Goal: Task Accomplishment & Management: Complete application form

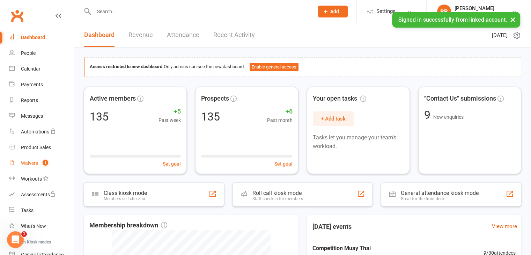
click at [28, 162] on div "Waivers" at bounding box center [29, 163] width 17 height 6
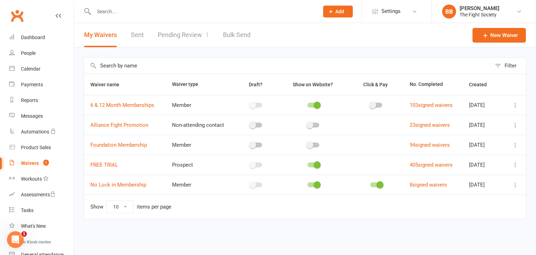
click at [184, 36] on link "Pending Review 1" at bounding box center [183, 35] width 51 height 24
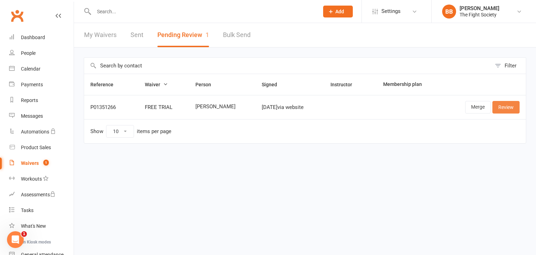
click at [509, 101] on link "Review" at bounding box center [506, 107] width 27 height 13
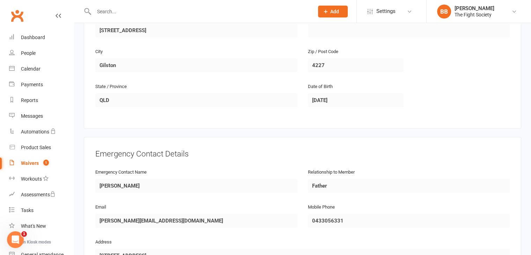
scroll to position [374, 0]
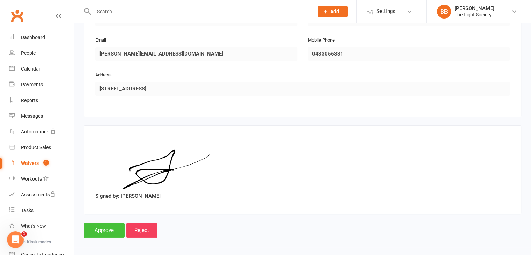
click at [109, 230] on input "Approve" at bounding box center [104, 230] width 41 height 15
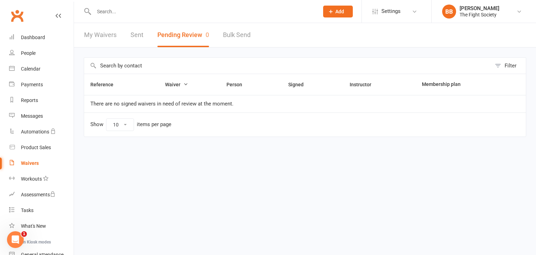
click at [106, 12] on input "text" at bounding box center [203, 12] width 222 height 10
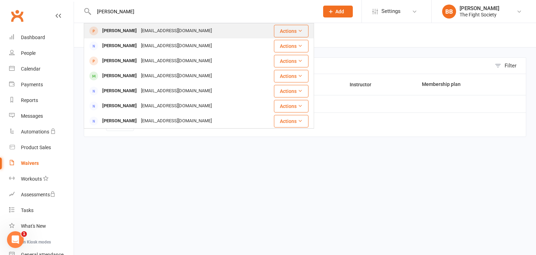
type input "[PERSON_NAME]"
click at [139, 34] on div "[EMAIL_ADDRESS][DOMAIN_NAME]" at bounding box center [176, 31] width 75 height 10
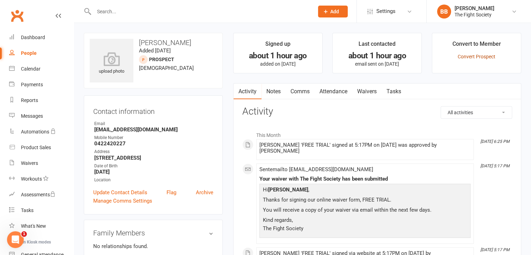
click at [482, 58] on link "Convert Prospect" at bounding box center [477, 57] width 38 height 6
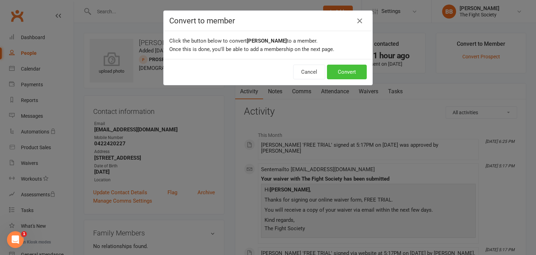
click at [352, 69] on button "Convert" at bounding box center [347, 72] width 40 height 15
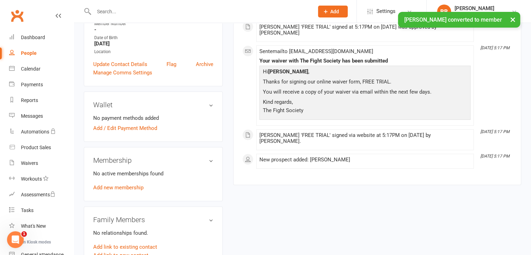
scroll to position [142, 0]
click at [120, 188] on link "Add new membership" at bounding box center [118, 187] width 50 height 6
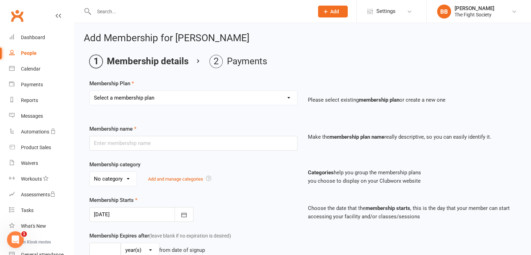
click at [191, 98] on select "Select a membership plan Create new Membership Plan Free Trial Weekly Foundatio…" at bounding box center [193, 98] width 207 height 14
select select "1"
click at [90, 91] on select "Select a membership plan Create new Membership Plan Free Trial Weekly Foundatio…" at bounding box center [193, 98] width 207 height 14
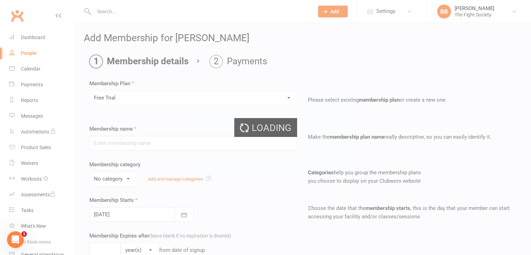
type input "Free Trial"
select select "2"
type input "1"
select select "1"
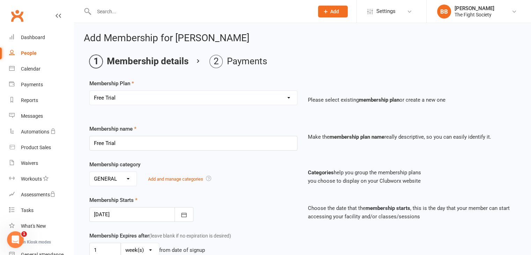
scroll to position [215, 0]
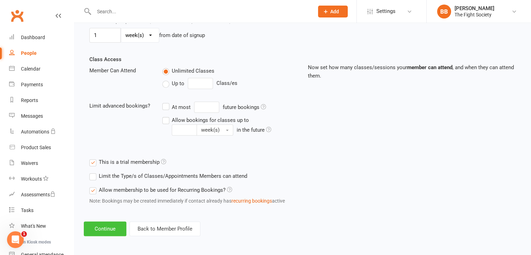
click at [110, 229] on button "Continue" at bounding box center [105, 228] width 43 height 15
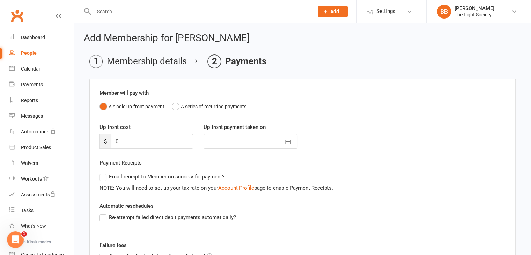
scroll to position [97, 0]
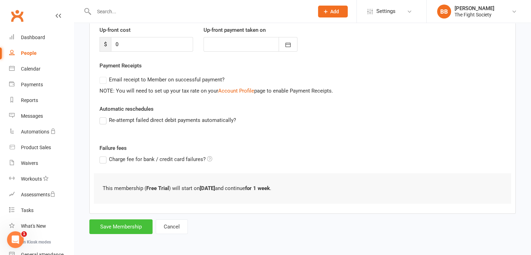
click at [123, 225] on button "Save Membership" at bounding box center [120, 226] width 63 height 15
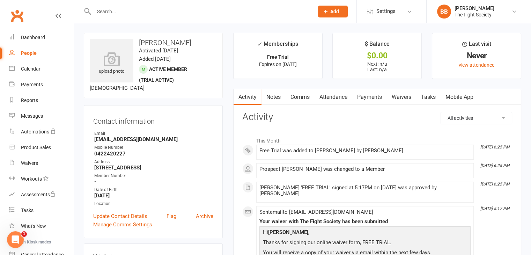
click at [158, 7] on input "text" at bounding box center [200, 12] width 217 height 10
